Goal: Navigation & Orientation: Find specific page/section

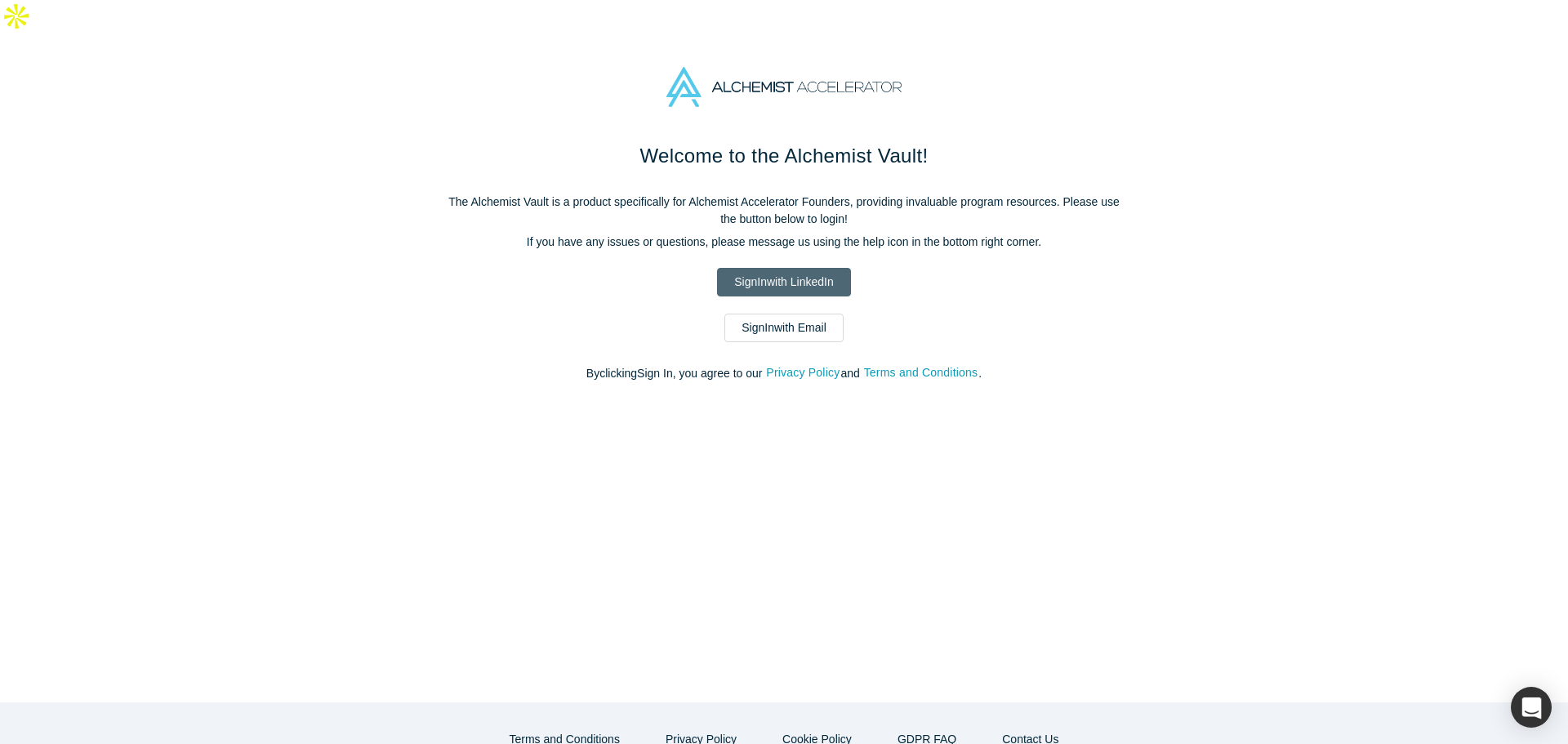
click at [796, 268] on link "Sign In with LinkedIn" at bounding box center [784, 282] width 133 height 29
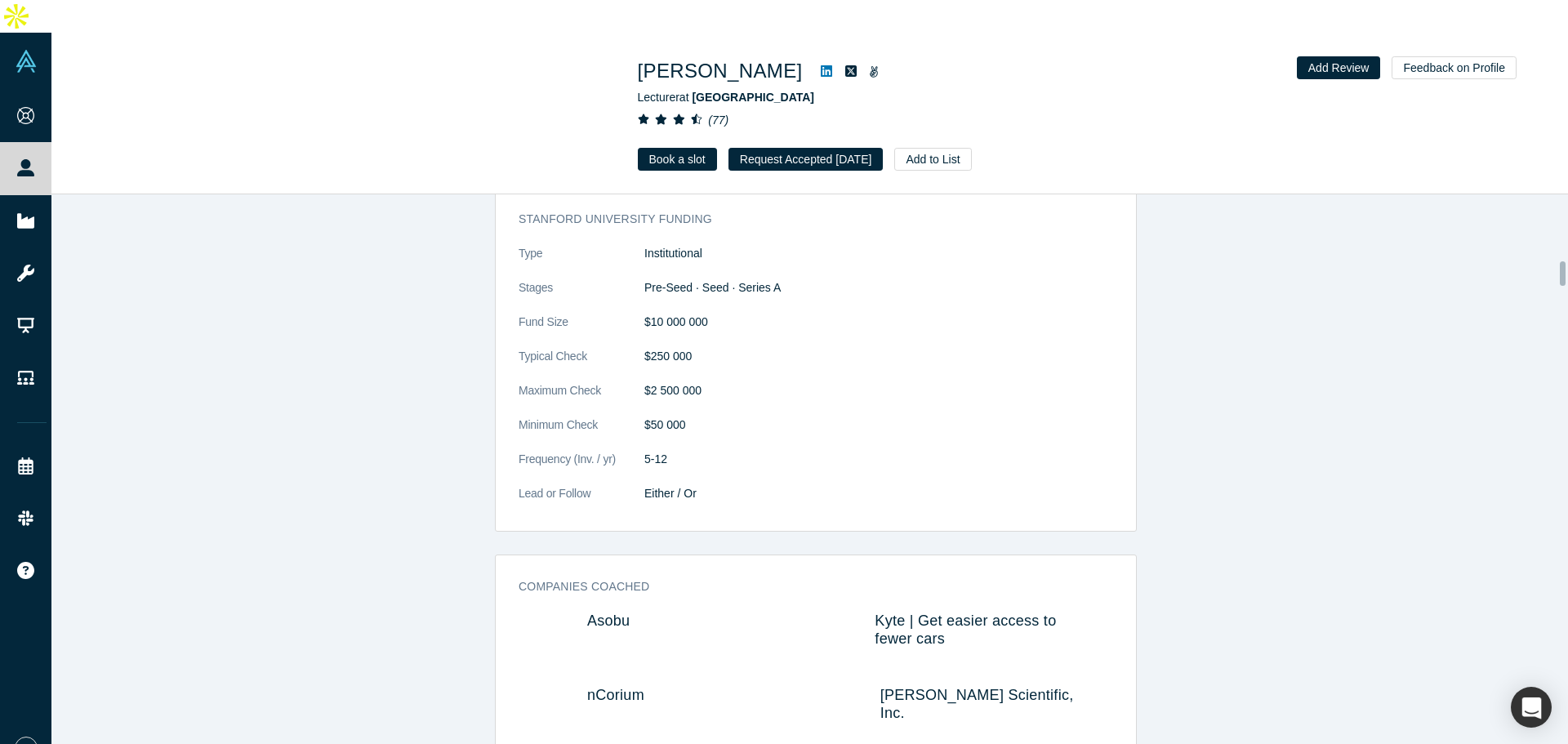
scroll to position [1552, 0]
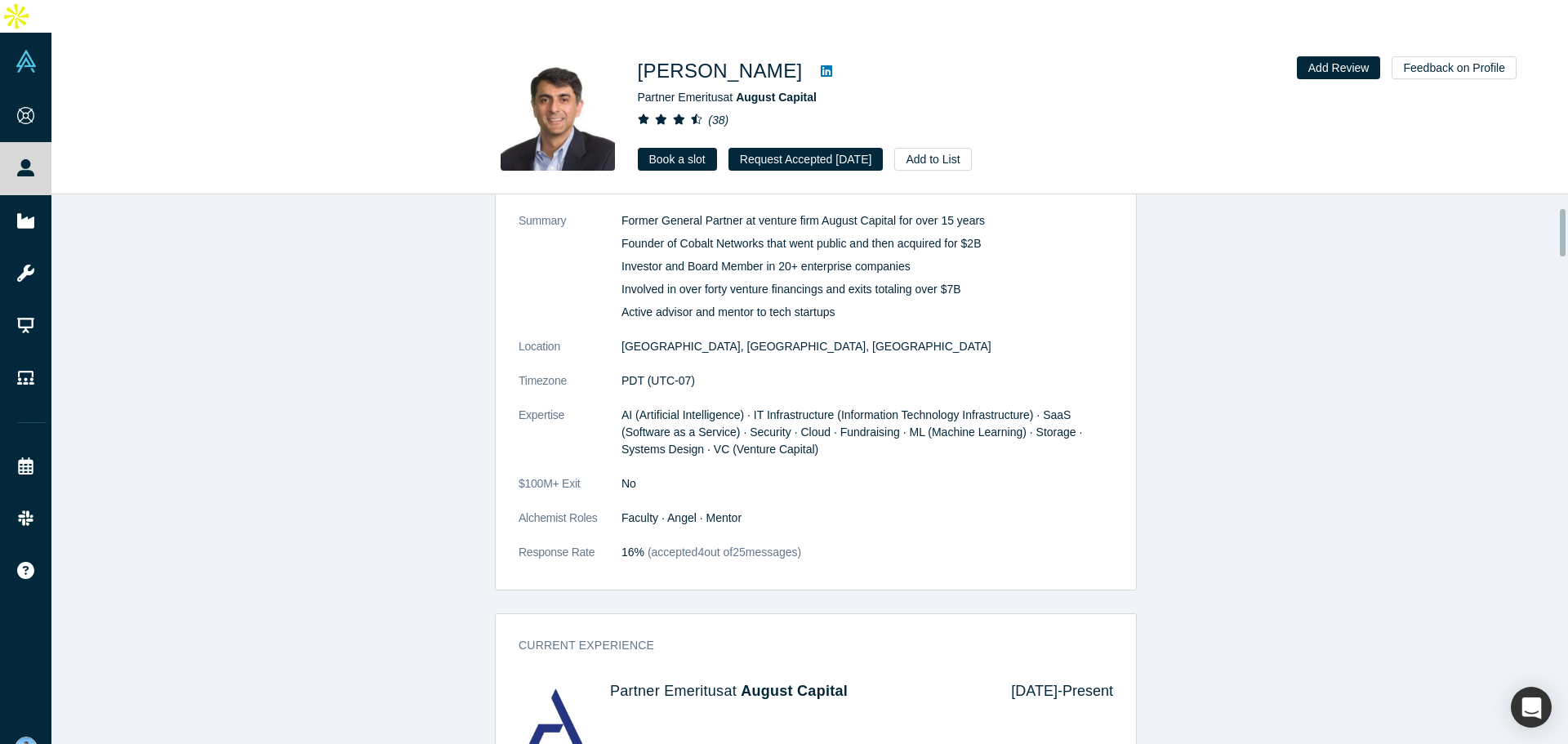
scroll to position [164, 0]
